Goal: Contribute content

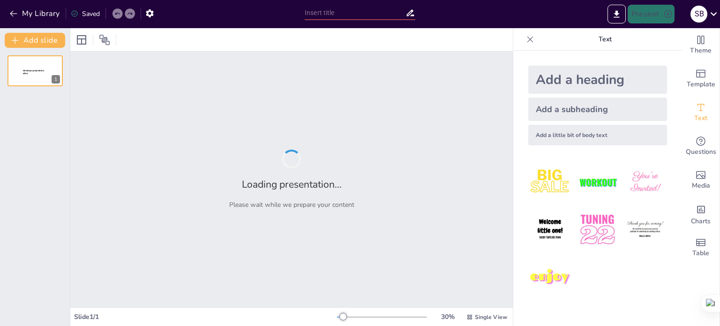
type input "Secure Access Service Edge (SASE)"
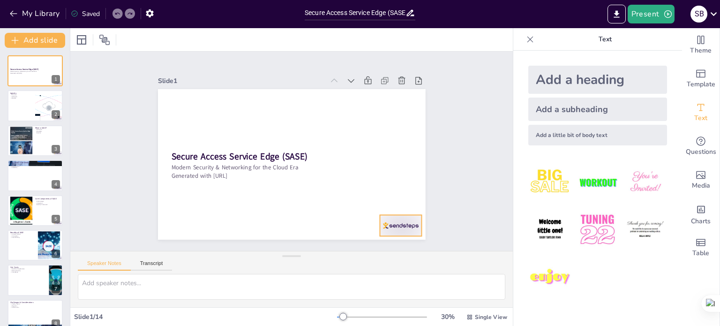
click at [399, 223] on div at bounding box center [401, 225] width 42 height 21
click at [403, 190] on icon at bounding box center [408, 195] width 11 height 11
click at [39, 111] on div at bounding box center [49, 106] width 56 height 32
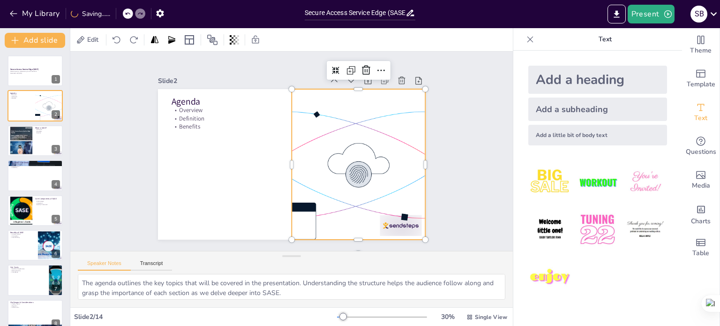
click at [395, 226] on div at bounding box center [359, 164] width 268 height 150
click at [394, 223] on div at bounding box center [359, 164] width 268 height 150
click at [355, 202] on div at bounding box center [357, 171] width 282 height 178
click at [379, 223] on div at bounding box center [359, 164] width 268 height 150
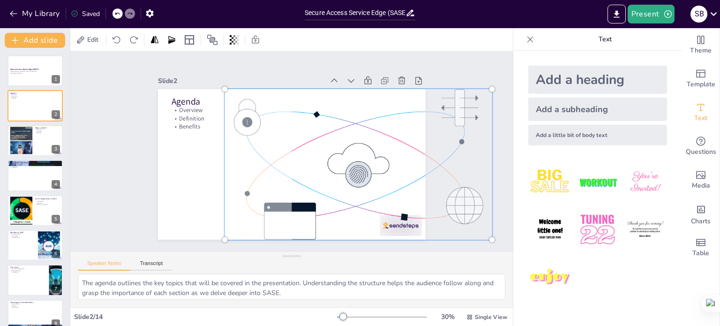
click at [389, 224] on div at bounding box center [358, 164] width 279 height 162
click at [197, 196] on div at bounding box center [292, 164] width 268 height 150
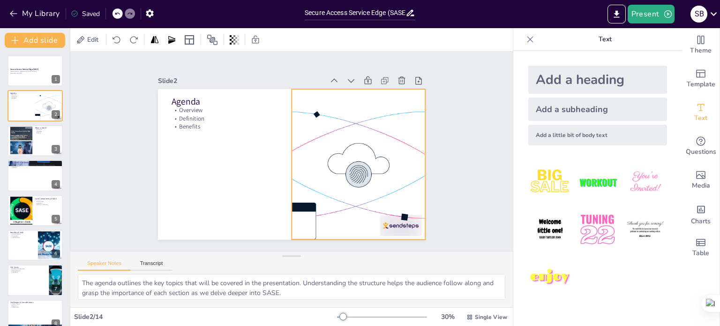
click at [341, 180] on div at bounding box center [359, 164] width 268 height 150
click at [336, 171] on div at bounding box center [359, 164] width 268 height 150
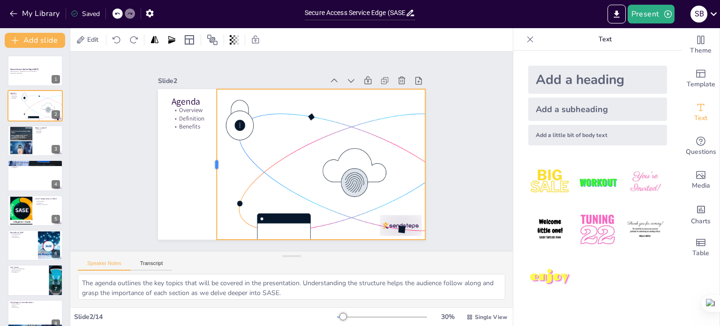
drag, startPoint x: 282, startPoint y: 161, endPoint x: 207, endPoint y: 164, distance: 75.0
click at [209, 164] on div at bounding box center [212, 164] width 7 height 150
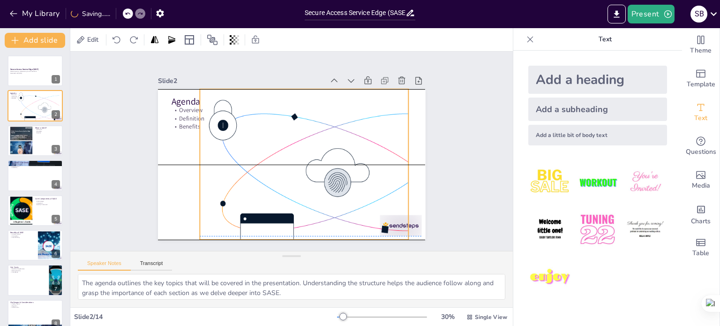
drag, startPoint x: 349, startPoint y: 163, endPoint x: 332, endPoint y: 160, distance: 17.0
click at [332, 160] on div at bounding box center [338, 171] width 276 height 165
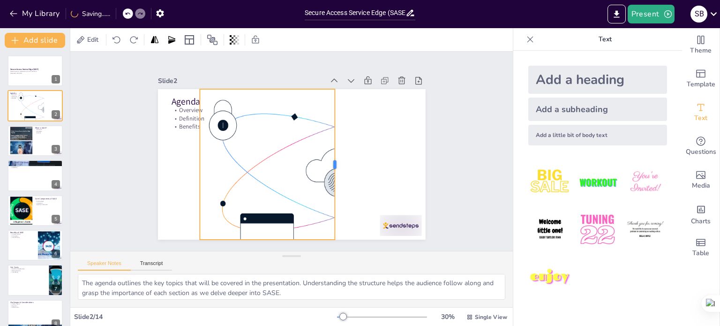
drag, startPoint x: 402, startPoint y: 159, endPoint x: 311, endPoint y: 157, distance: 91.4
click at [335, 157] on div at bounding box center [338, 164] width 7 height 150
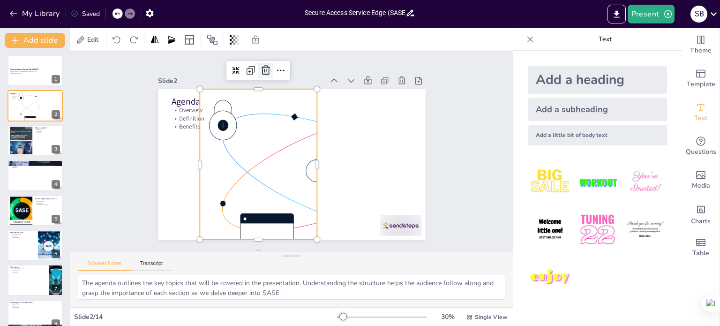
click at [270, 63] on icon at bounding box center [274, 68] width 9 height 10
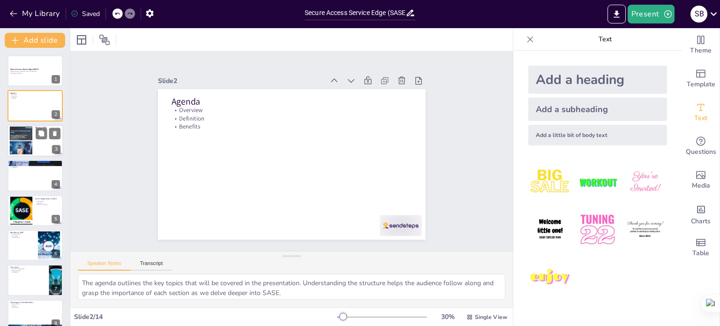
click at [32, 137] on div at bounding box center [35, 141] width 56 height 32
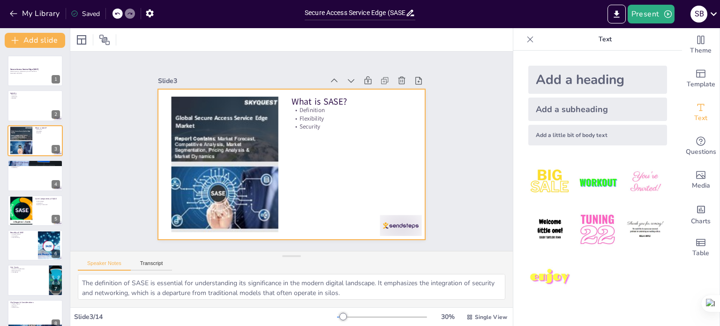
click at [223, 129] on div at bounding box center [223, 157] width 127 height 146
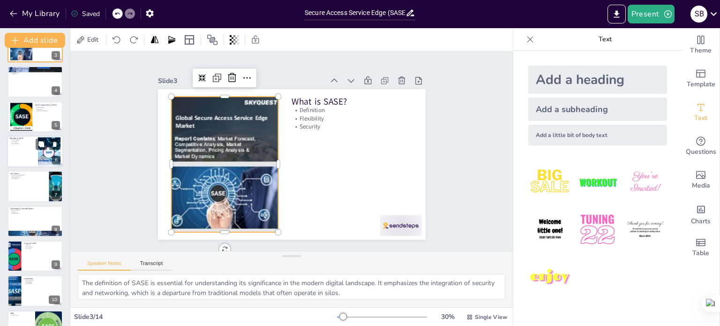
click at [37, 153] on div at bounding box center [35, 151] width 56 height 32
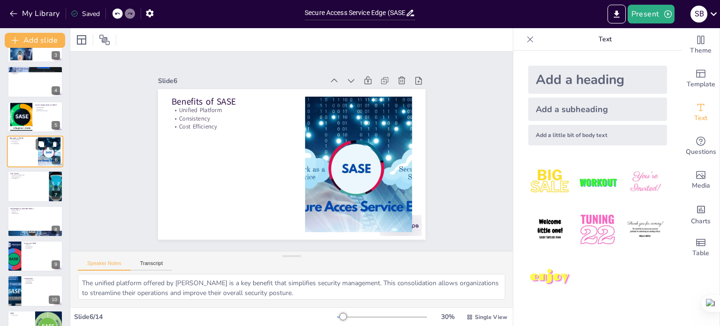
scroll to position [58, 0]
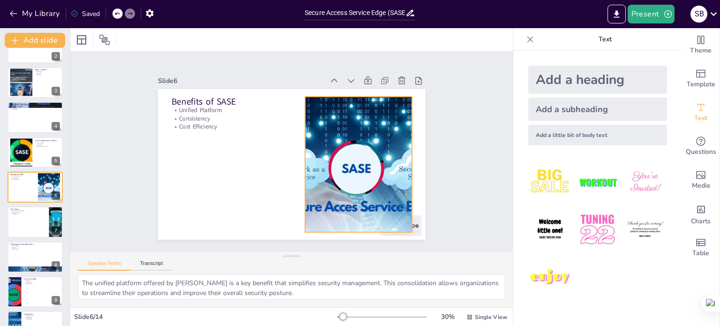
click at [326, 180] on div at bounding box center [358, 164] width 241 height 135
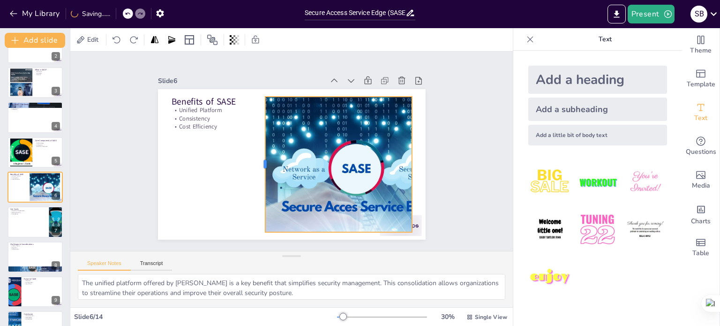
drag, startPoint x: 296, startPoint y: 163, endPoint x: 256, endPoint y: 163, distance: 39.8
click at [258, 163] on div at bounding box center [261, 164] width 7 height 135
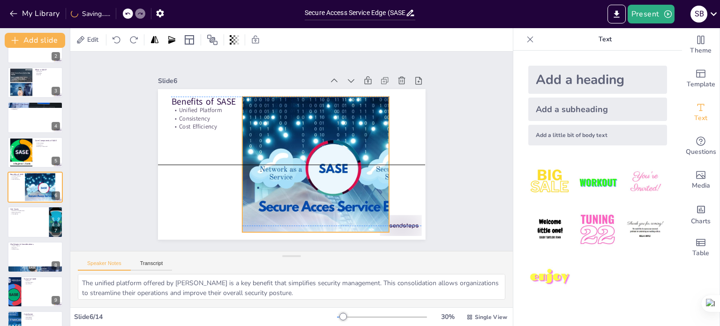
drag, startPoint x: 359, startPoint y: 168, endPoint x: 336, endPoint y: 165, distance: 23.2
click at [336, 165] on div at bounding box center [335, 164] width 241 height 135
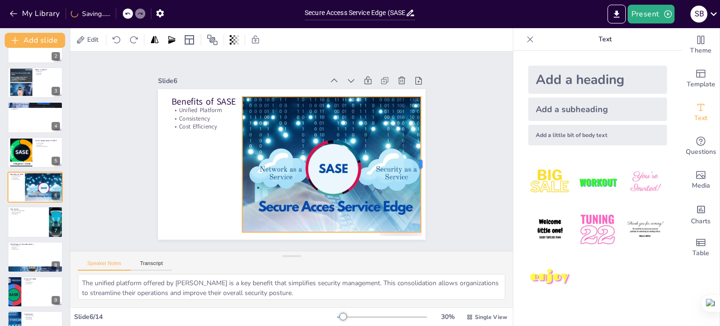
drag, startPoint x: 384, startPoint y: 159, endPoint x: 416, endPoint y: 161, distance: 31.9
click at [421, 161] on div at bounding box center [424, 164] width 7 height 135
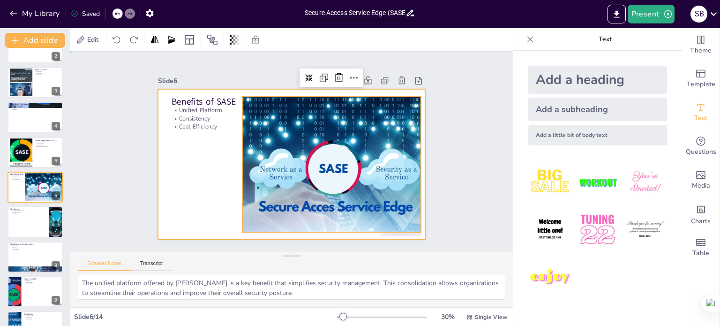
click at [186, 179] on div at bounding box center [291, 164] width 282 height 178
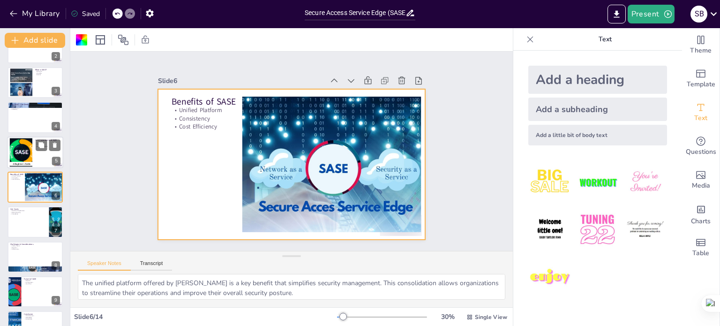
click at [32, 154] on div at bounding box center [21, 152] width 40 height 29
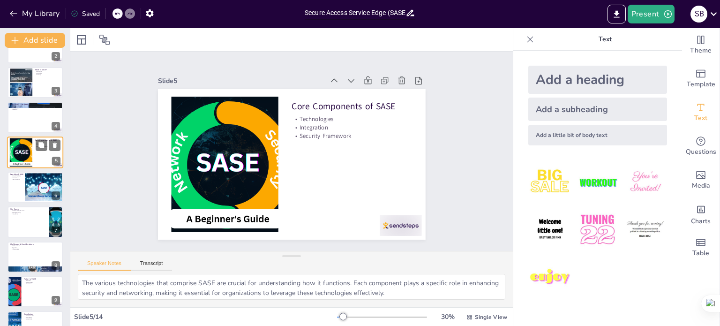
scroll to position [23, 0]
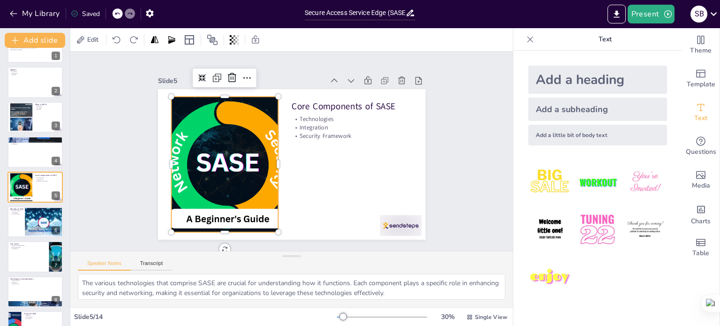
click at [262, 159] on div at bounding box center [223, 157] width 202 height 155
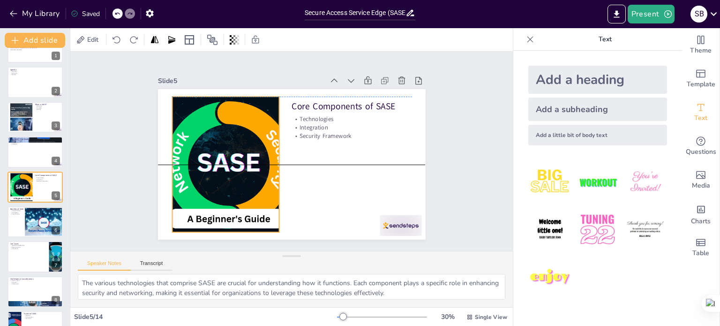
click at [271, 158] on div at bounding box center [228, 129] width 232 height 212
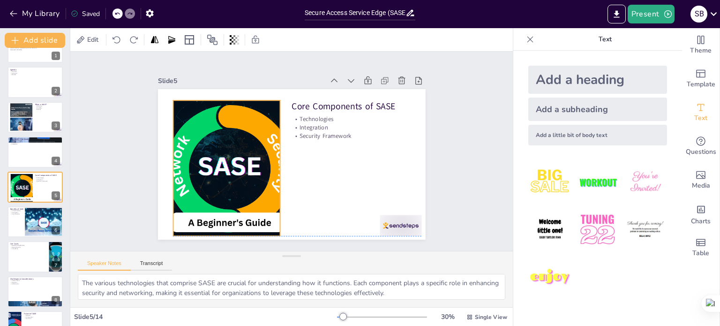
click at [272, 160] on div at bounding box center [225, 154] width 214 height 172
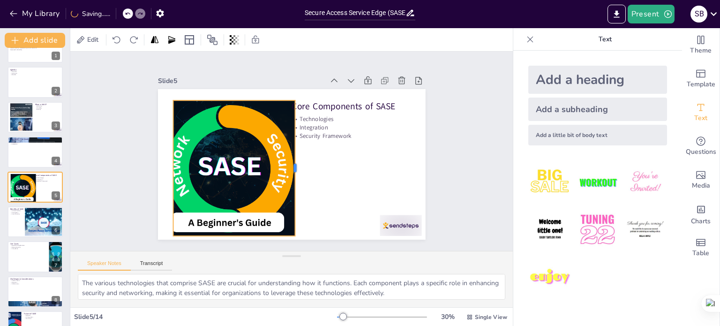
drag, startPoint x: 288, startPoint y: 165, endPoint x: 289, endPoint y: 172, distance: 7.1
click at [295, 172] on div at bounding box center [298, 167] width 7 height 135
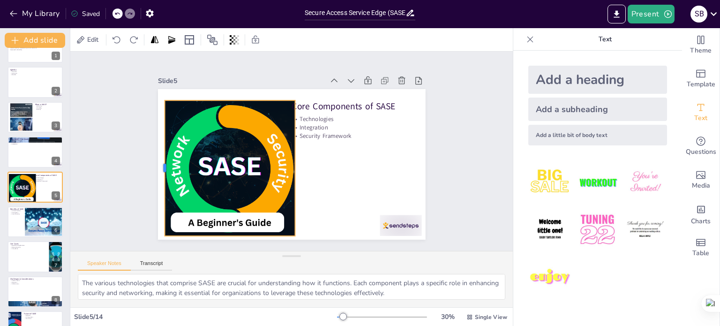
drag, startPoint x: 164, startPoint y: 163, endPoint x: 156, endPoint y: 163, distance: 8.4
click at [157, 163] on div at bounding box center [160, 167] width 7 height 135
click at [155, 164] on div at bounding box center [158, 167] width 7 height 135
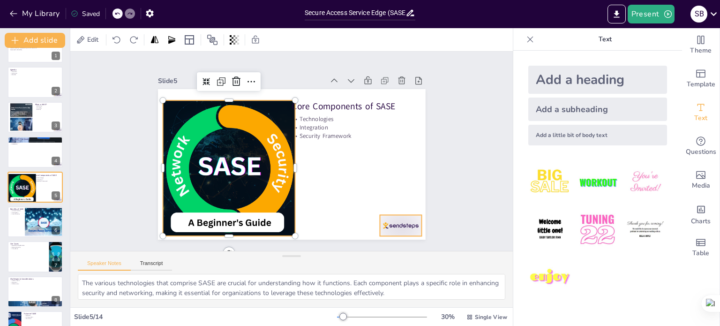
click at [385, 220] on div at bounding box center [401, 225] width 42 height 21
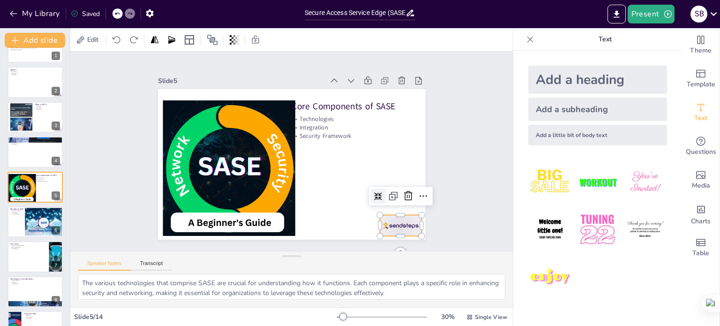
click at [397, 202] on div at bounding box center [401, 196] width 64 height 19
click at [396, 223] on icon at bounding box center [389, 230] width 14 height 14
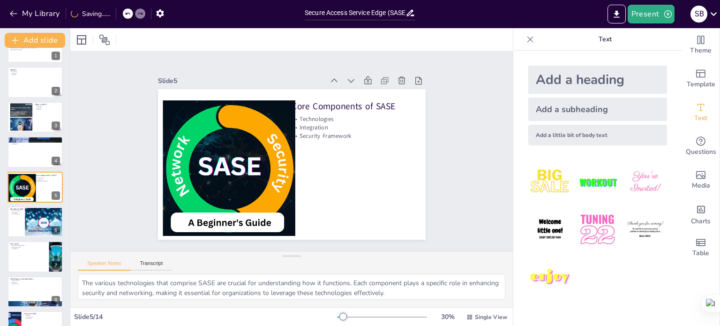
click at [26, 157] on div at bounding box center [34, 151] width 55 height 31
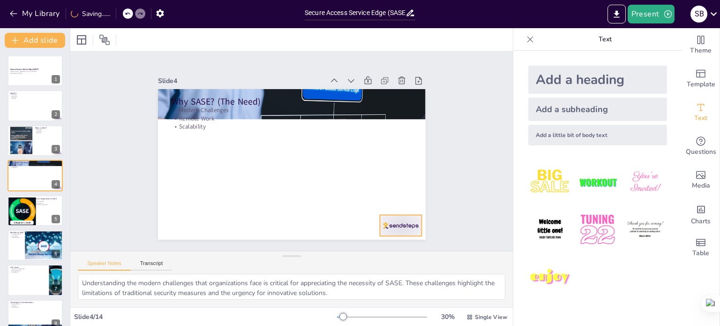
click at [389, 217] on div at bounding box center [401, 225] width 42 height 21
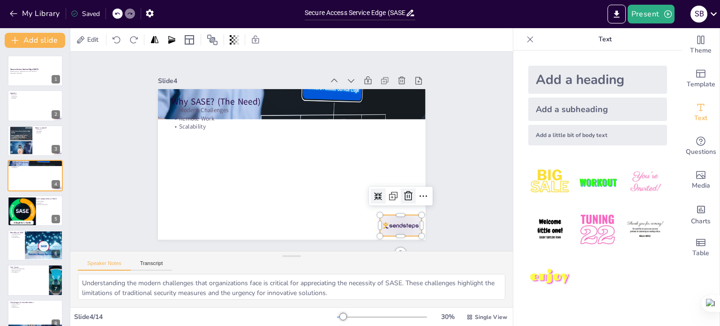
click at [404, 194] on icon at bounding box center [408, 195] width 8 height 9
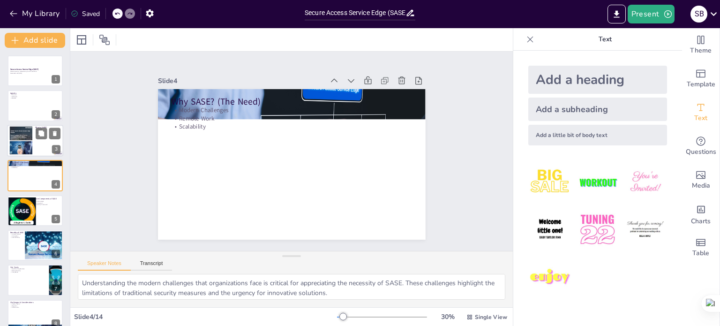
click at [23, 139] on div at bounding box center [21, 140] width 24 height 29
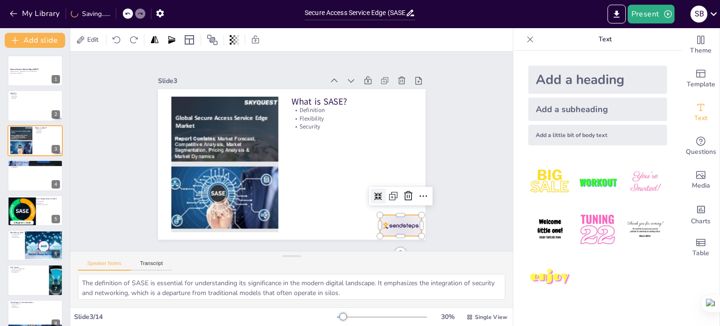
click at [404, 217] on div at bounding box center [401, 225] width 42 height 21
click at [392, 191] on div at bounding box center [393, 195] width 15 height 15
click at [400, 203] on icon at bounding box center [404, 209] width 12 height 12
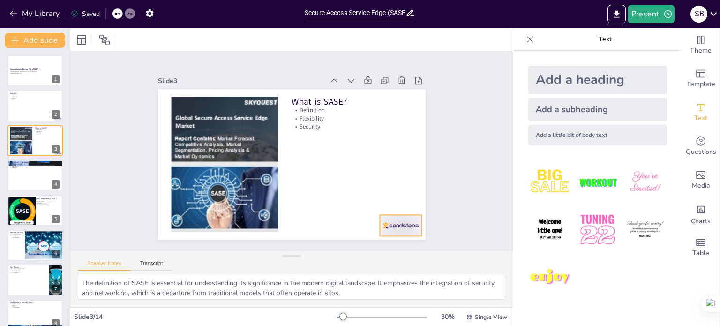
click at [382, 89] on div "What is SASE? Definition Flexibility Security" at bounding box center [292, 89] width 268 height 0
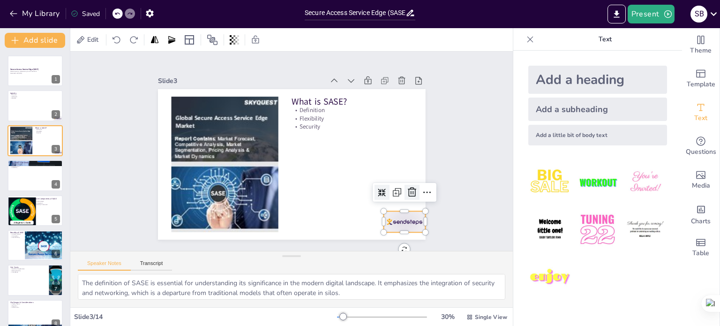
click at [404, 195] on div at bounding box center [411, 192] width 15 height 15
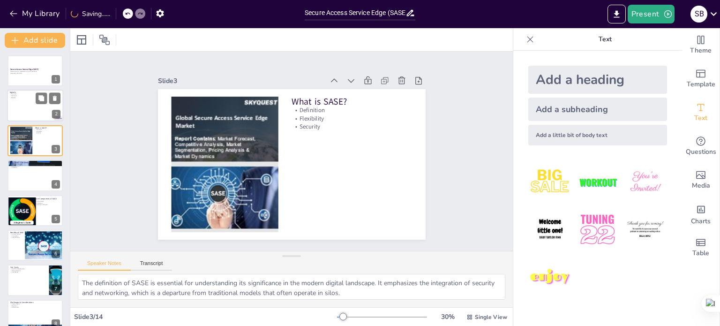
click at [21, 106] on div at bounding box center [35, 106] width 56 height 32
type textarea "The agenda outlines the key topics that will be covered in the presentation. Un…"
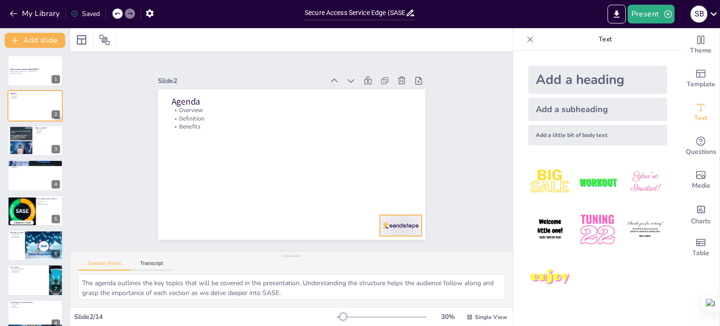
click at [406, 221] on div at bounding box center [401, 225] width 42 height 21
click at [404, 197] on icon at bounding box center [408, 195] width 11 height 11
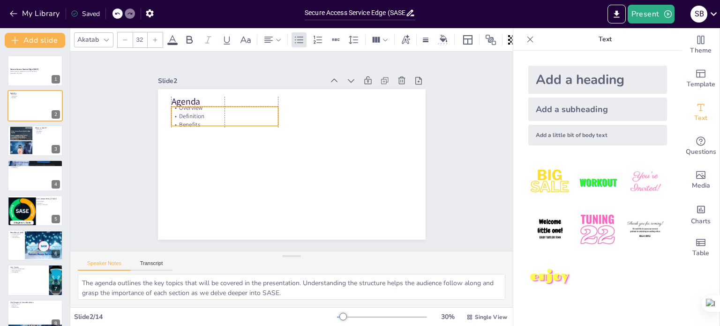
click at [174, 120] on p "Benefits" at bounding box center [227, 117] width 107 height 19
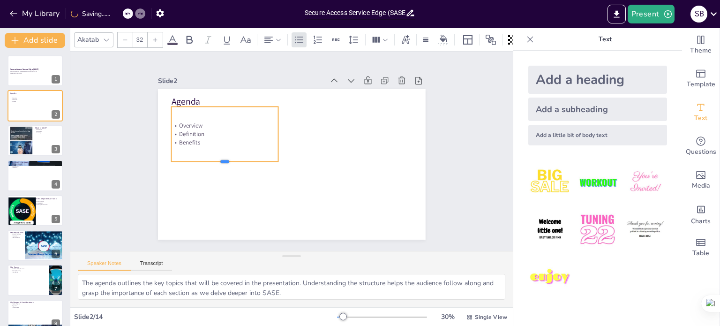
drag, startPoint x: 216, startPoint y: 121, endPoint x: 218, endPoint y: 154, distance: 32.5
click at [218, 156] on div "Agenda Overview Definition Benefits" at bounding box center [292, 164] width 268 height 150
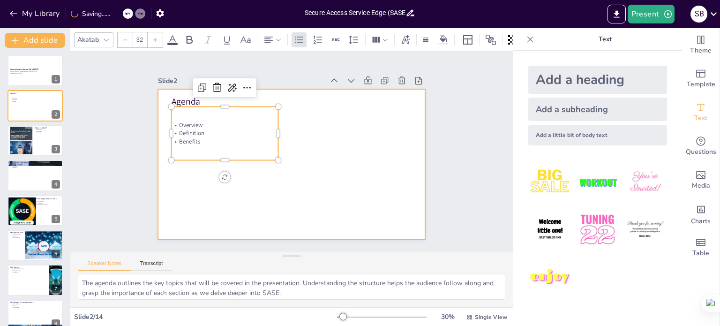
click at [280, 203] on div at bounding box center [292, 164] width 268 height 150
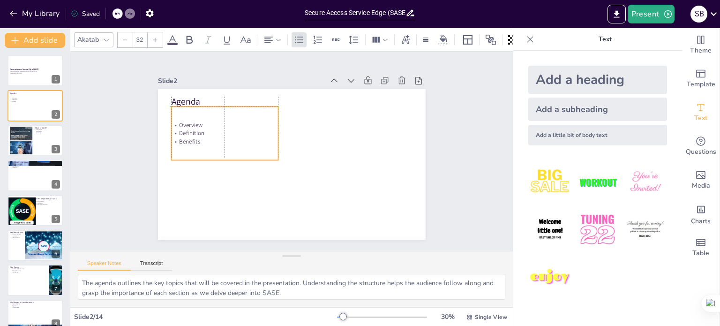
click at [192, 132] on div "Overview Definition Benefits" at bounding box center [224, 133] width 107 height 25
click at [277, 178] on div at bounding box center [291, 164] width 282 height 178
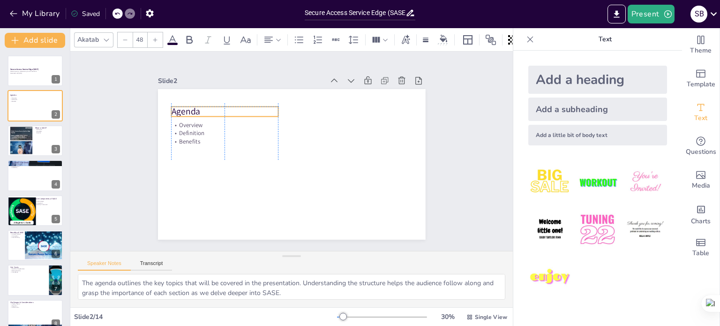
drag, startPoint x: 175, startPoint y: 99, endPoint x: 176, endPoint y: 106, distance: 6.6
click at [176, 89] on div "Agenda Overview Definition Benefits" at bounding box center [292, 89] width 268 height 0
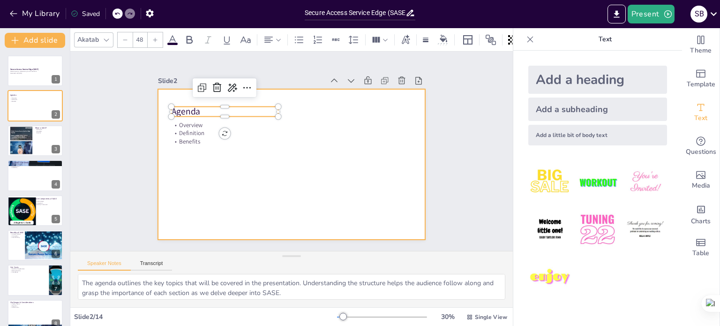
click at [226, 210] on div at bounding box center [292, 164] width 268 height 150
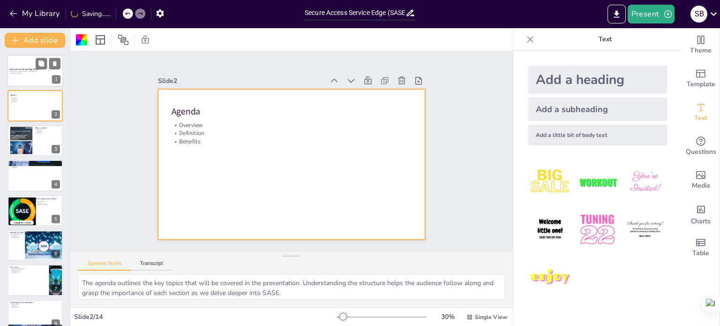
click at [31, 76] on div at bounding box center [35, 71] width 56 height 32
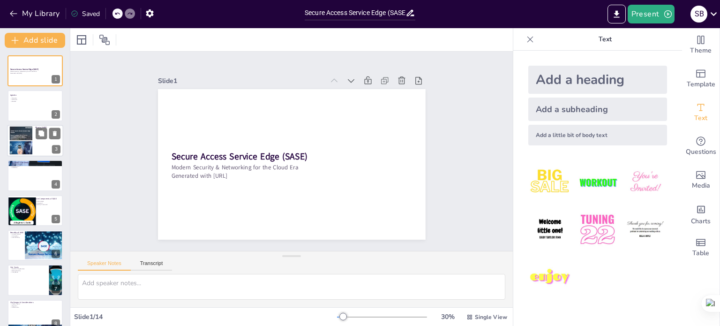
click at [17, 150] on div at bounding box center [21, 140] width 24 height 29
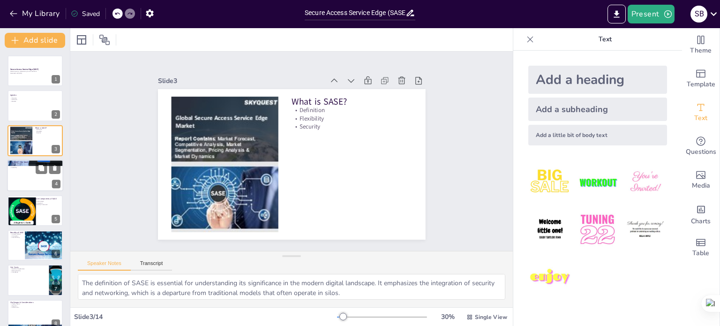
click at [32, 180] on div at bounding box center [35, 175] width 56 height 32
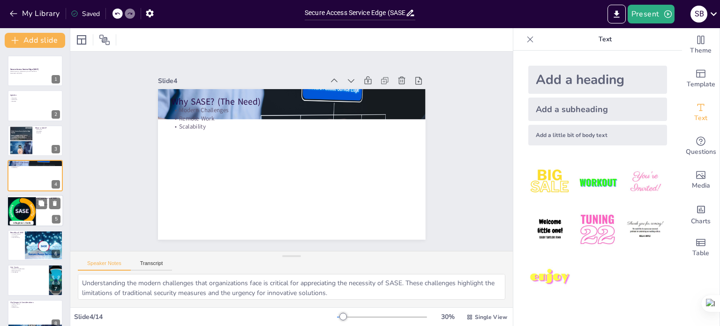
click at [34, 212] on div at bounding box center [21, 211] width 40 height 29
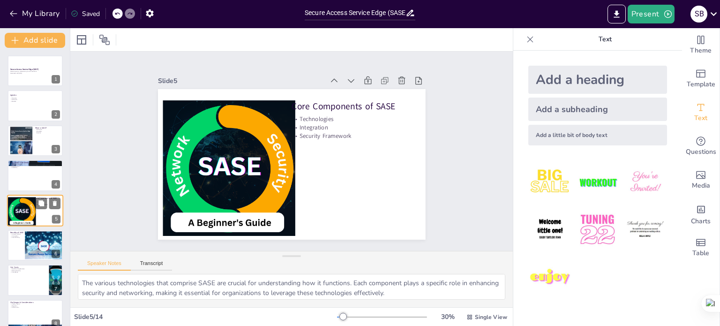
scroll to position [23, 0]
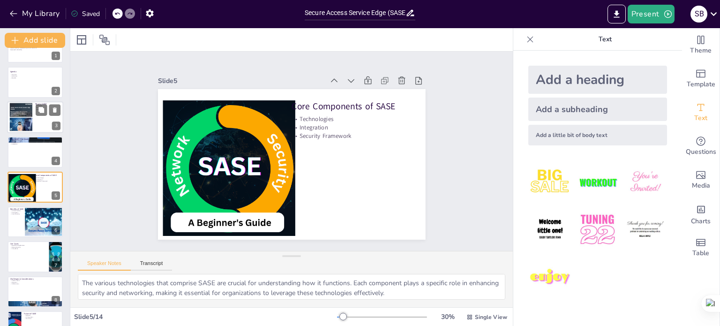
click at [24, 113] on div at bounding box center [21, 117] width 24 height 29
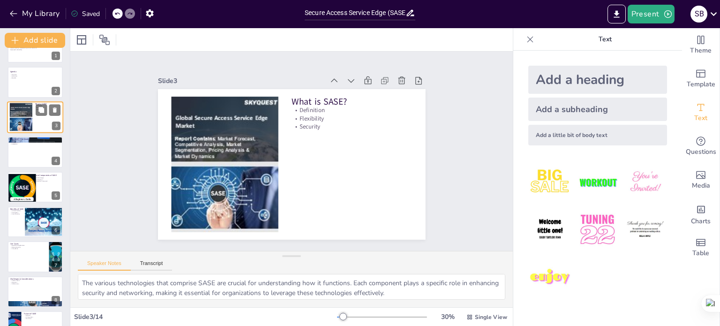
type textarea "The definition of SASE is essential for understanding its significance in the m…"
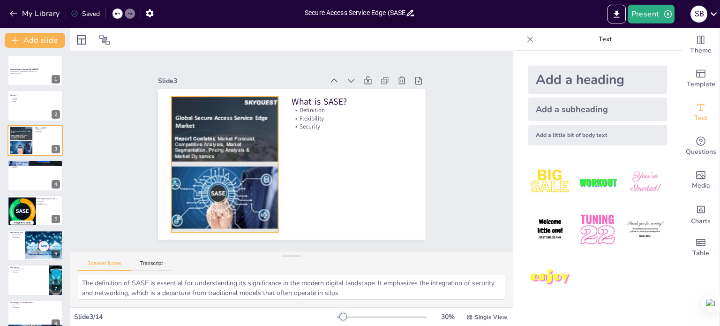
click at [232, 127] on div at bounding box center [224, 164] width 113 height 135
click at [258, 106] on div at bounding box center [223, 157] width 127 height 147
click at [228, 75] on icon at bounding box center [232, 77] width 8 height 9
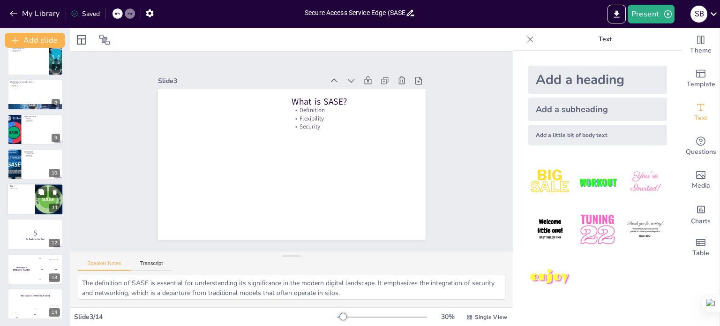
scroll to position [221, 0]
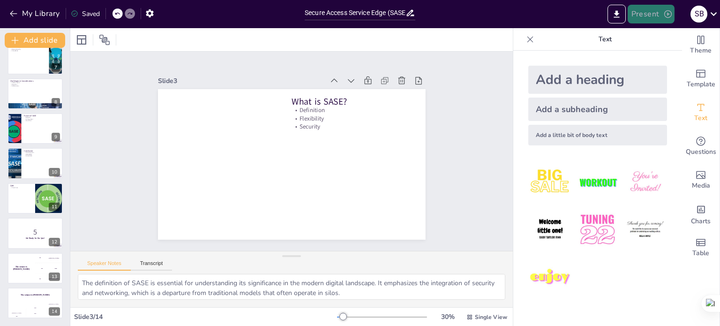
click at [646, 15] on button "Present" at bounding box center [651, 14] width 47 height 19
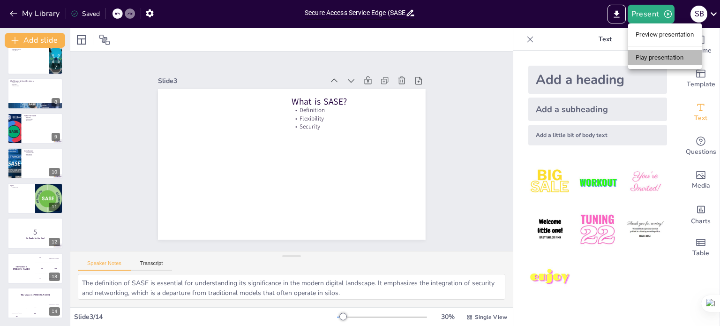
click at [657, 59] on li "Play presentation" at bounding box center [665, 57] width 74 height 15
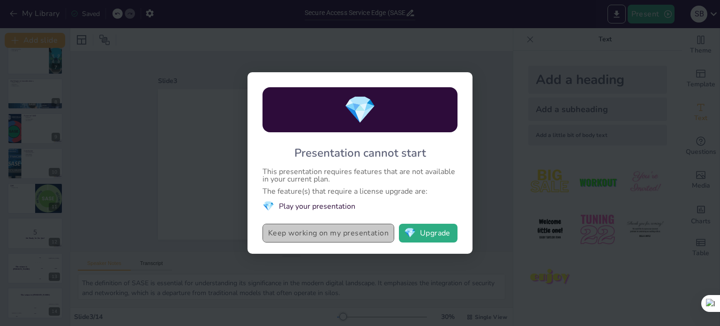
click at [294, 229] on button "Keep working on my presentation" at bounding box center [328, 233] width 132 height 19
